Goal: Browse casually: Explore the website without a specific task or goal

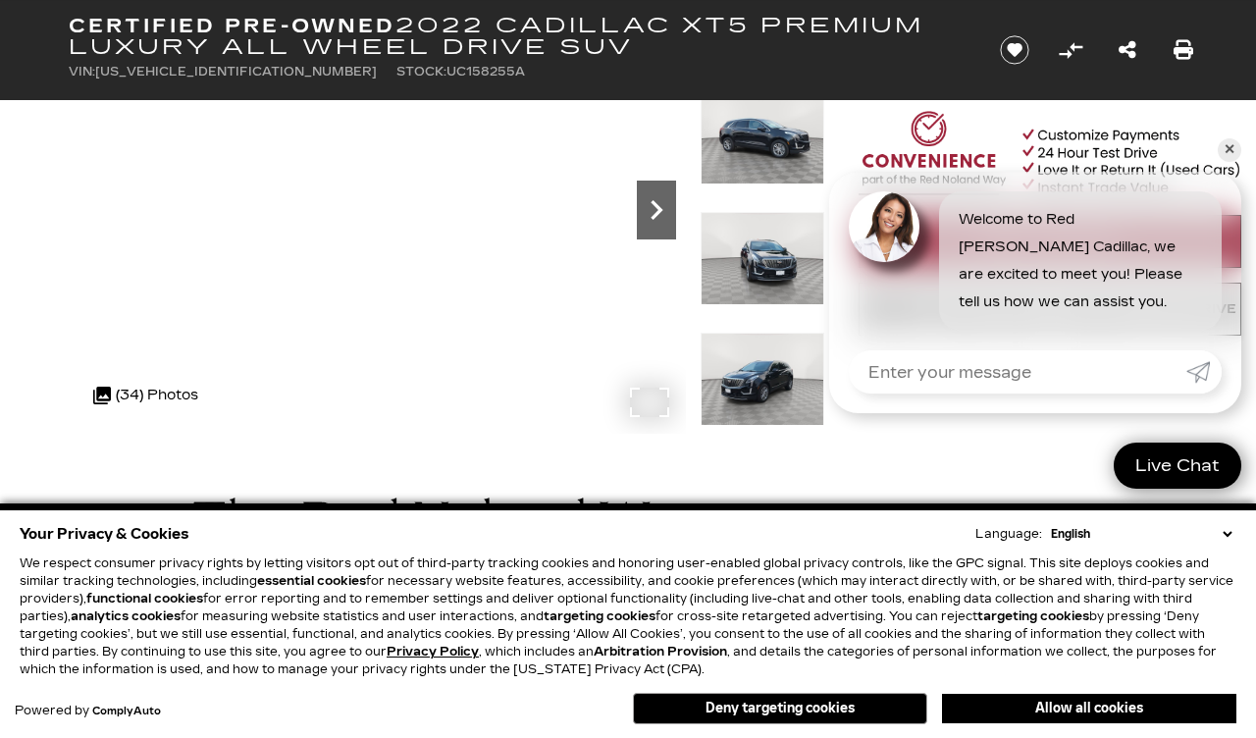
scroll to position [233, 0]
click at [663, 214] on icon "Next" at bounding box center [656, 209] width 39 height 39
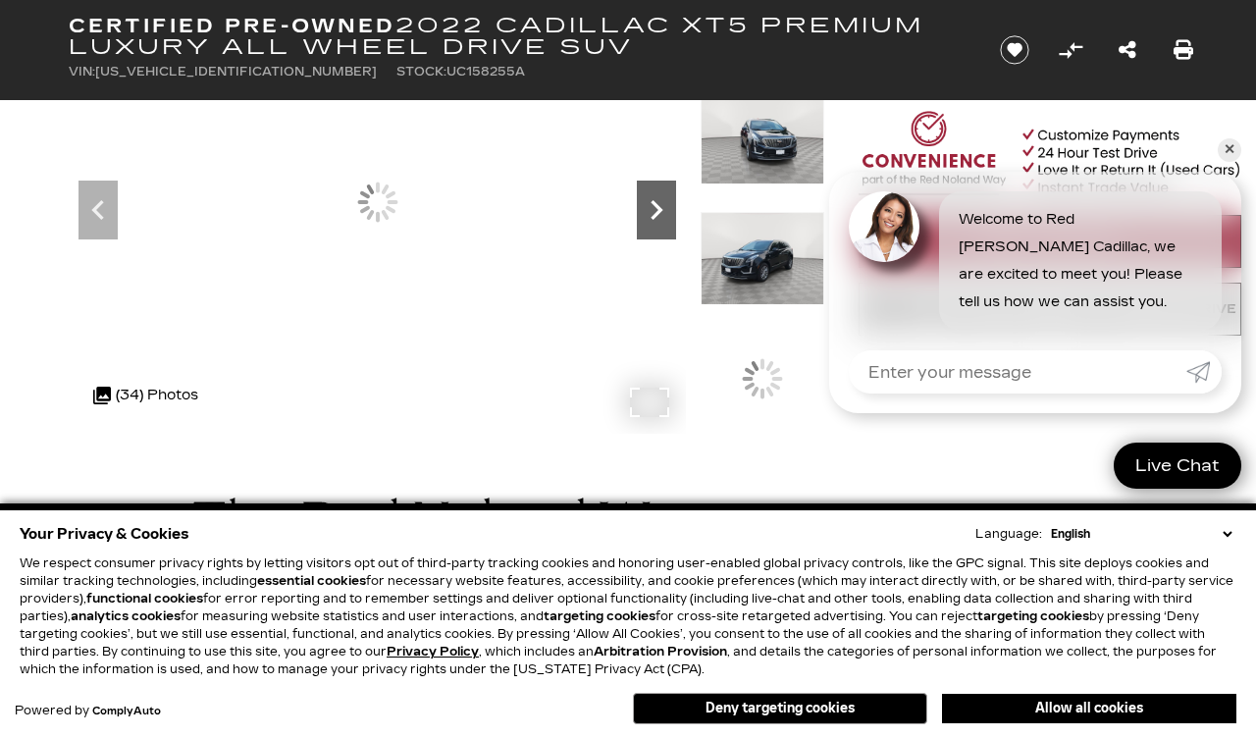
click at [664, 227] on icon "Next" at bounding box center [656, 209] width 39 height 39
click at [647, 226] on icon "Next" at bounding box center [656, 209] width 39 height 39
click at [627, 235] on div at bounding box center [377, 202] width 617 height 463
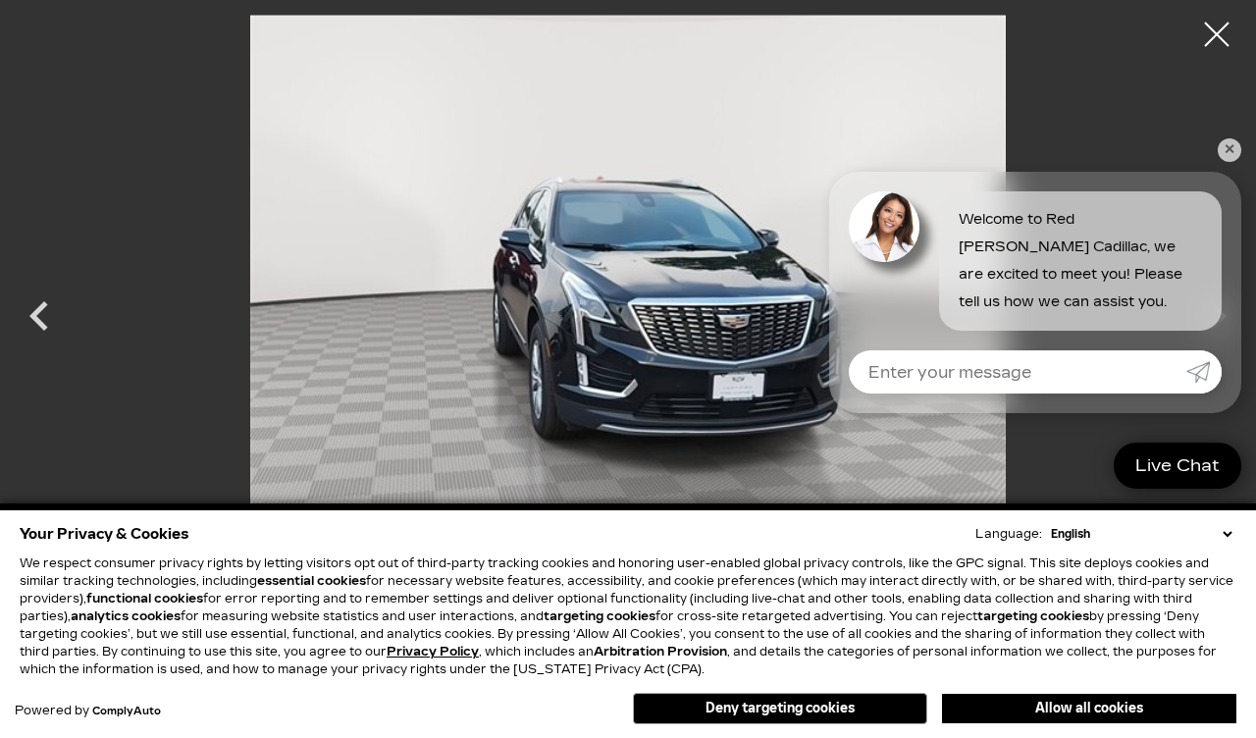
click at [1221, 162] on link "✕" at bounding box center [1230, 150] width 24 height 24
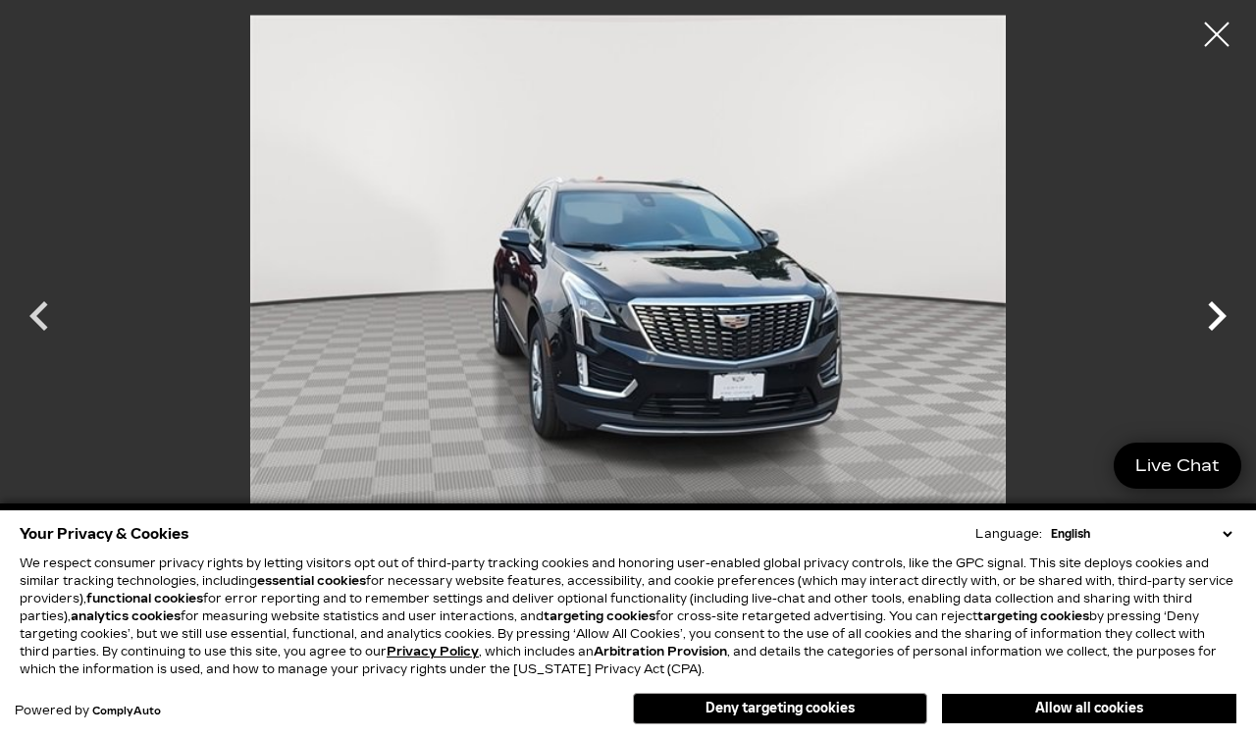
click at [1223, 344] on icon "Next" at bounding box center [1216, 316] width 59 height 59
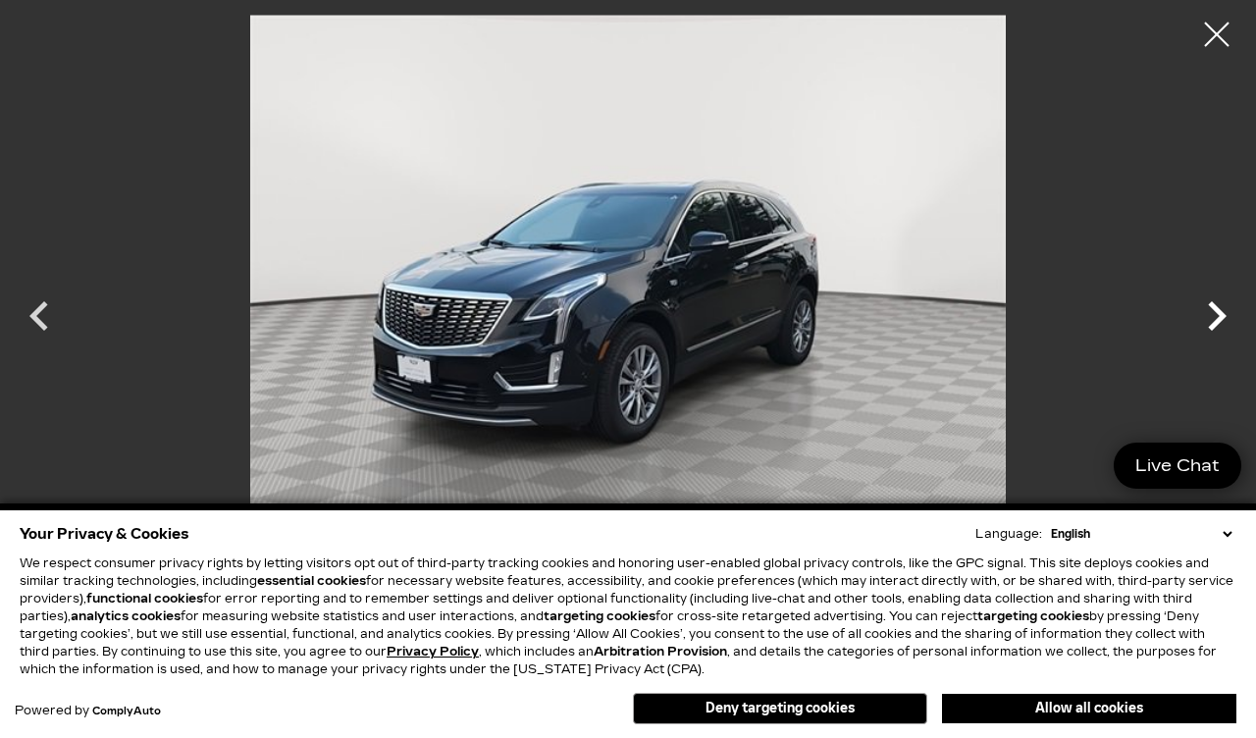
click at [1212, 331] on icon "Next" at bounding box center [1217, 315] width 19 height 29
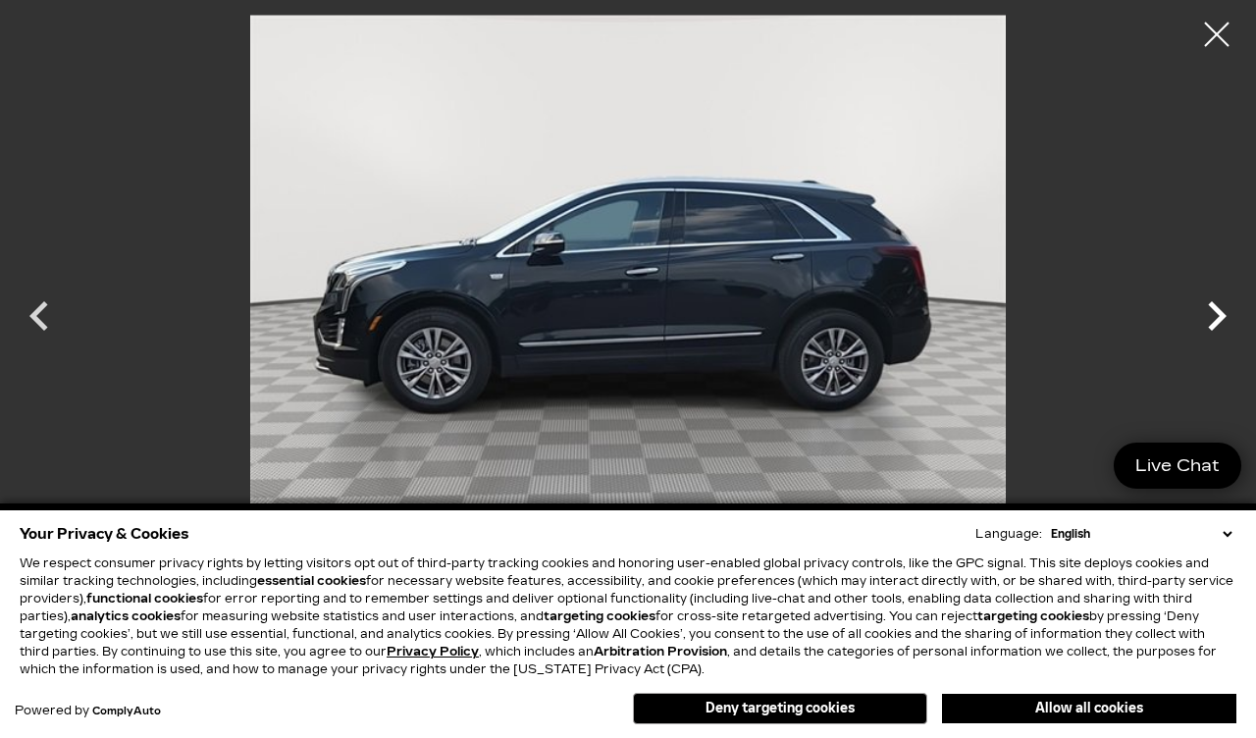
click at [1218, 331] on icon "Next" at bounding box center [1217, 315] width 19 height 29
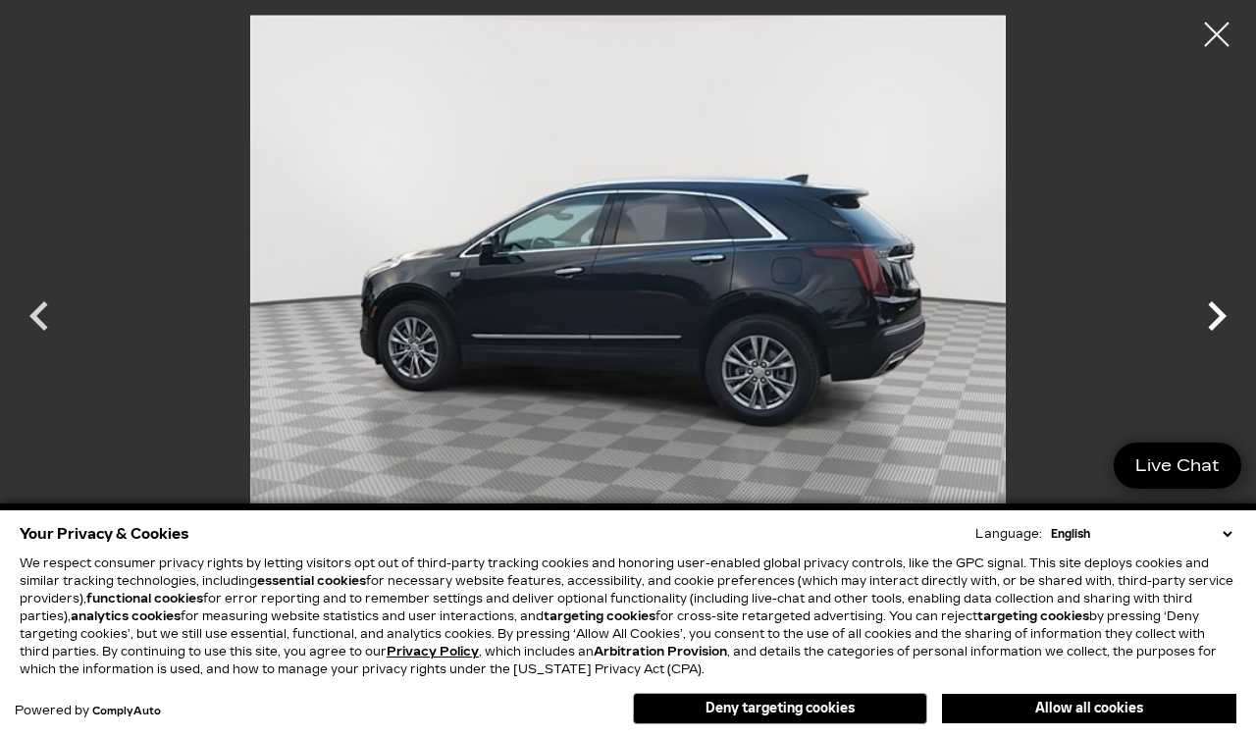
click at [1218, 331] on icon "Next" at bounding box center [1217, 315] width 19 height 29
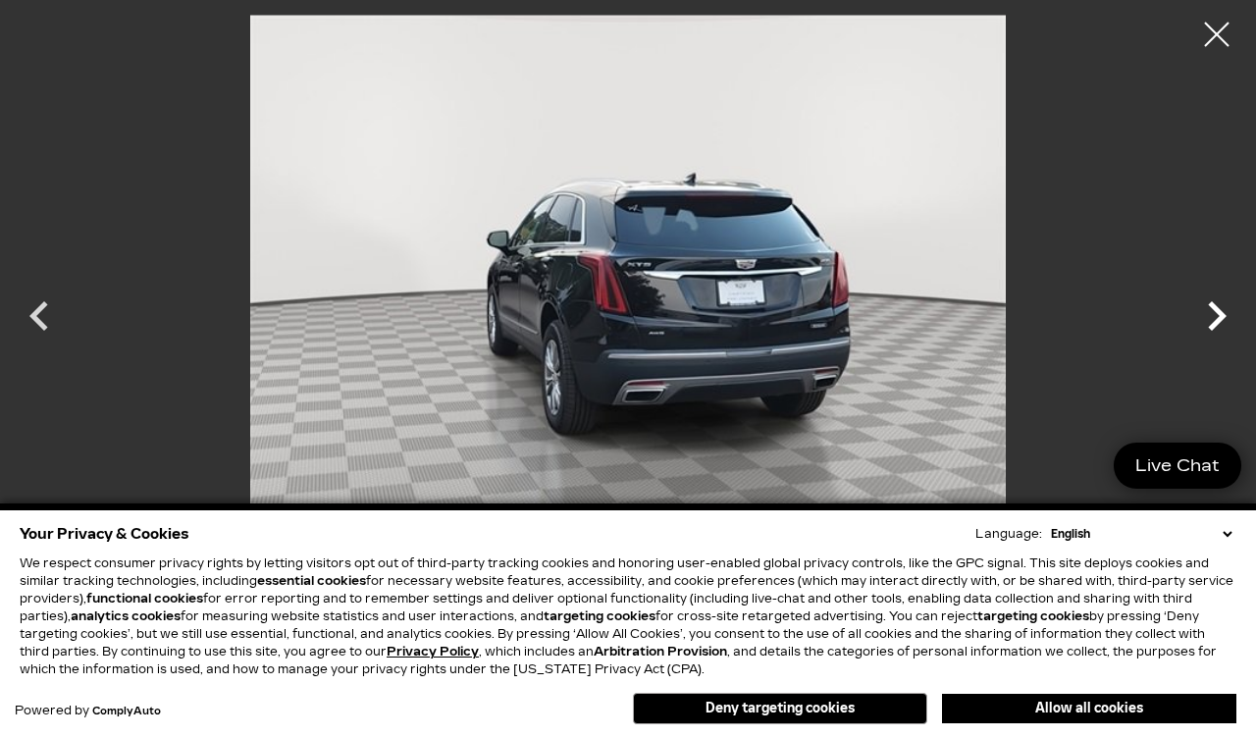
click at [1226, 345] on icon "Next" at bounding box center [1216, 316] width 59 height 59
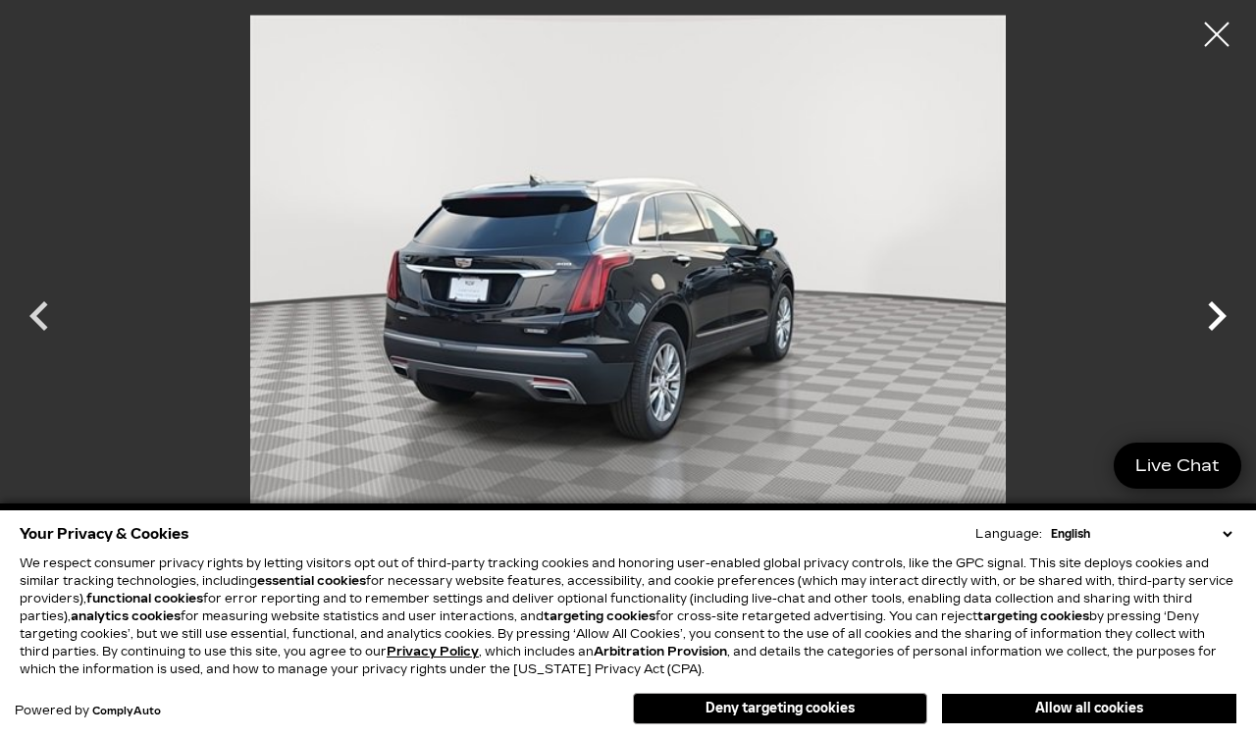
click at [1217, 331] on icon "Next" at bounding box center [1217, 315] width 19 height 29
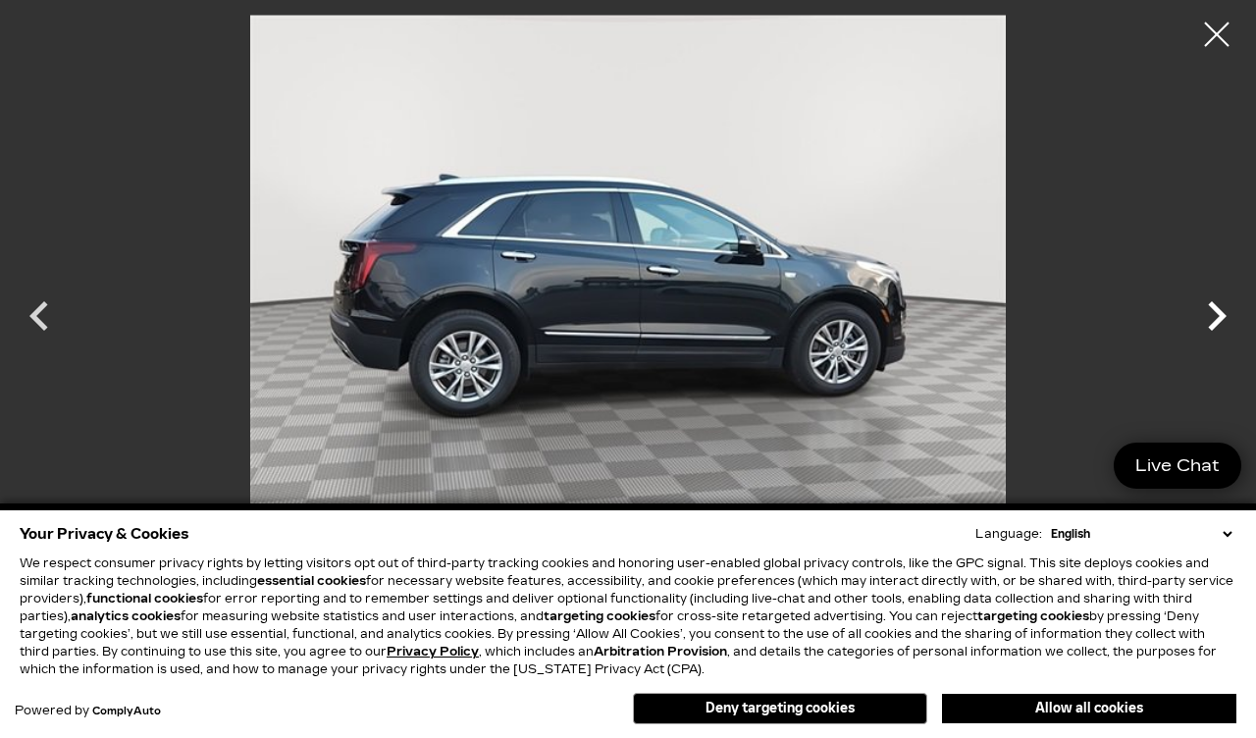
click at [1221, 331] on icon "Next" at bounding box center [1217, 315] width 19 height 29
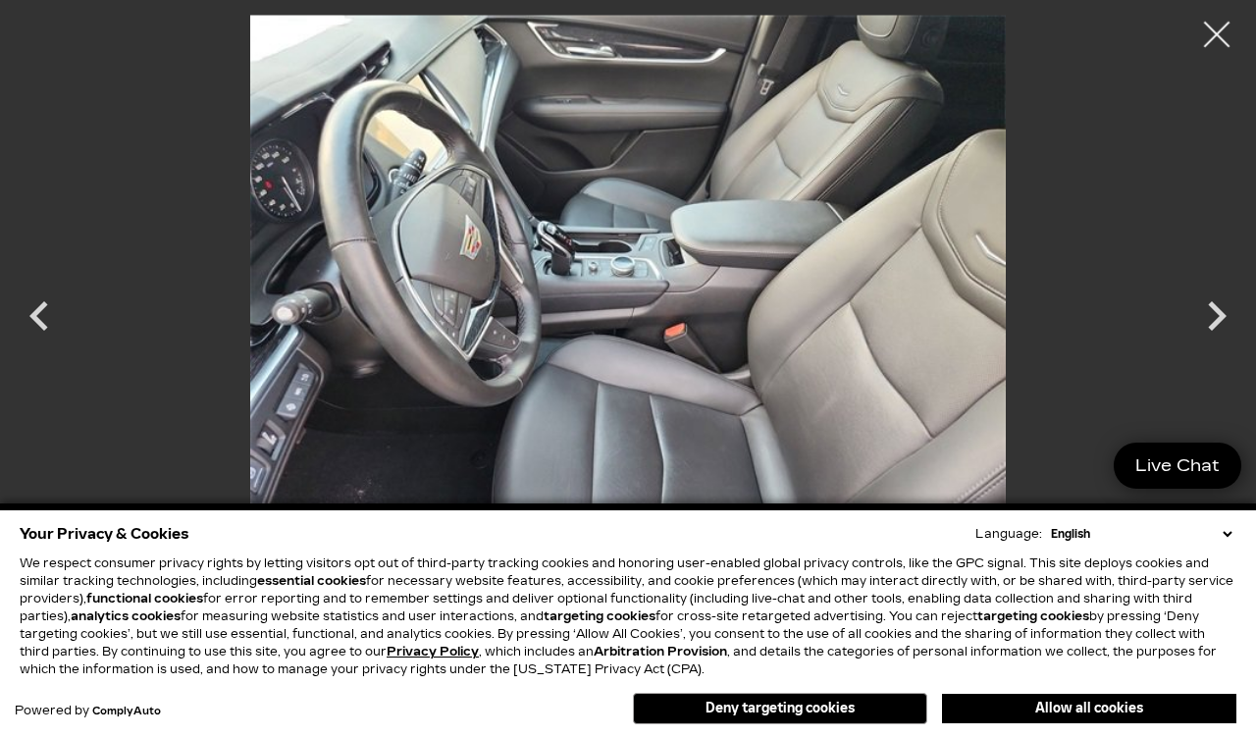
click at [1198, 53] on div at bounding box center [1217, 35] width 52 height 52
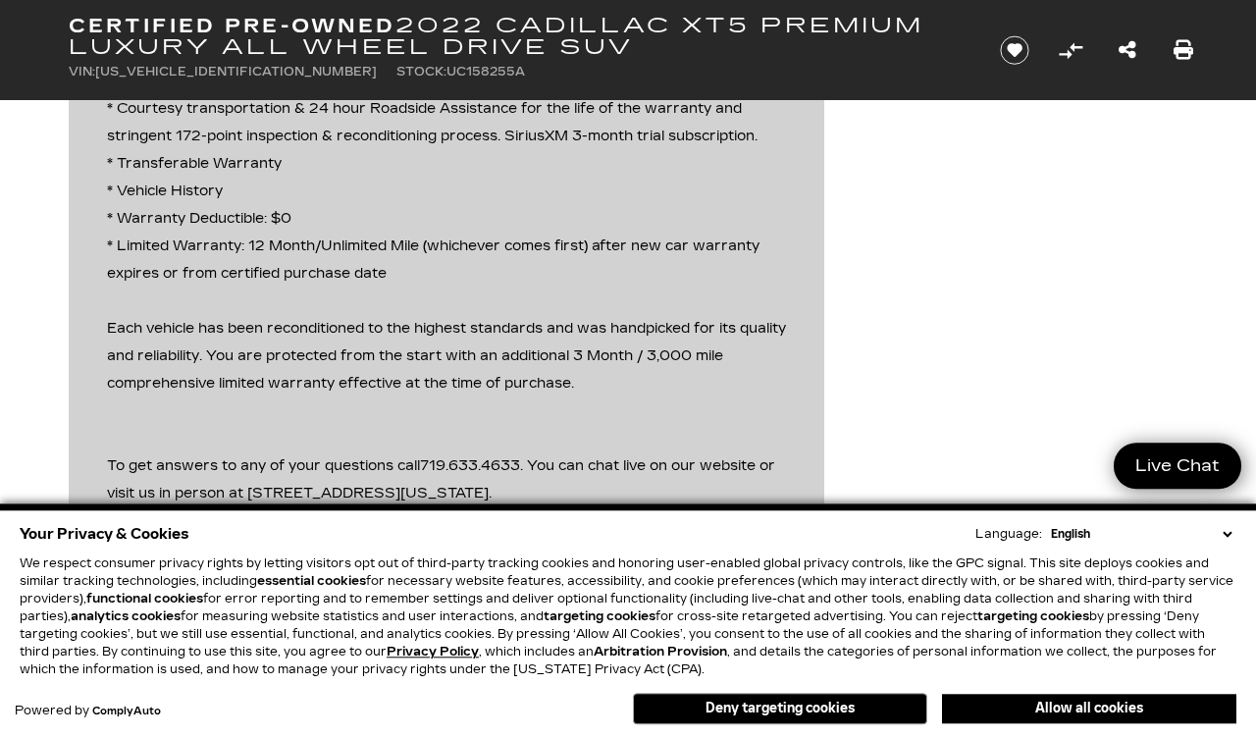
scroll to position [2931, 0]
